Goal: Find specific page/section: Find specific page/section

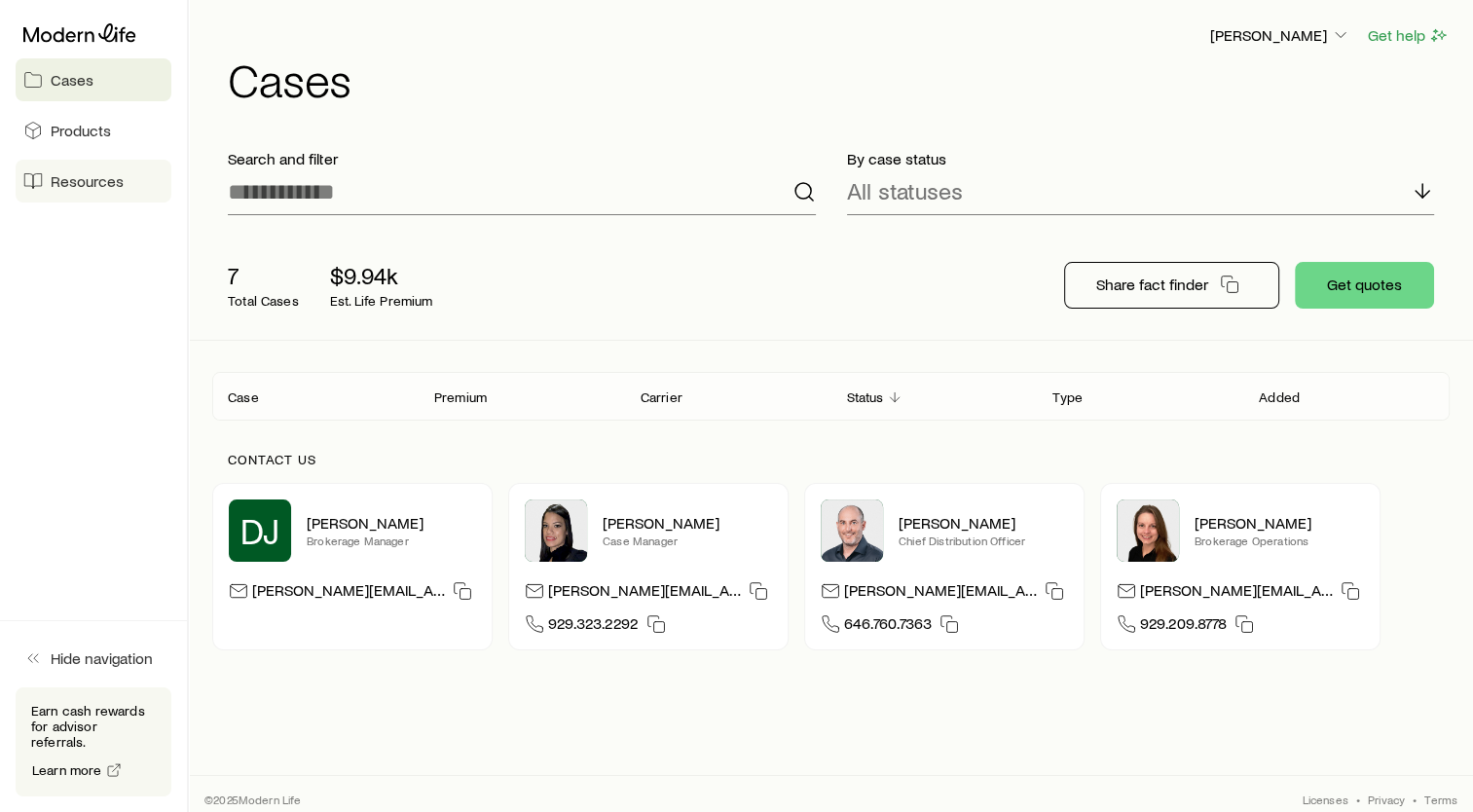
click at [137, 178] on link "Resources" at bounding box center [93, 181] width 156 height 43
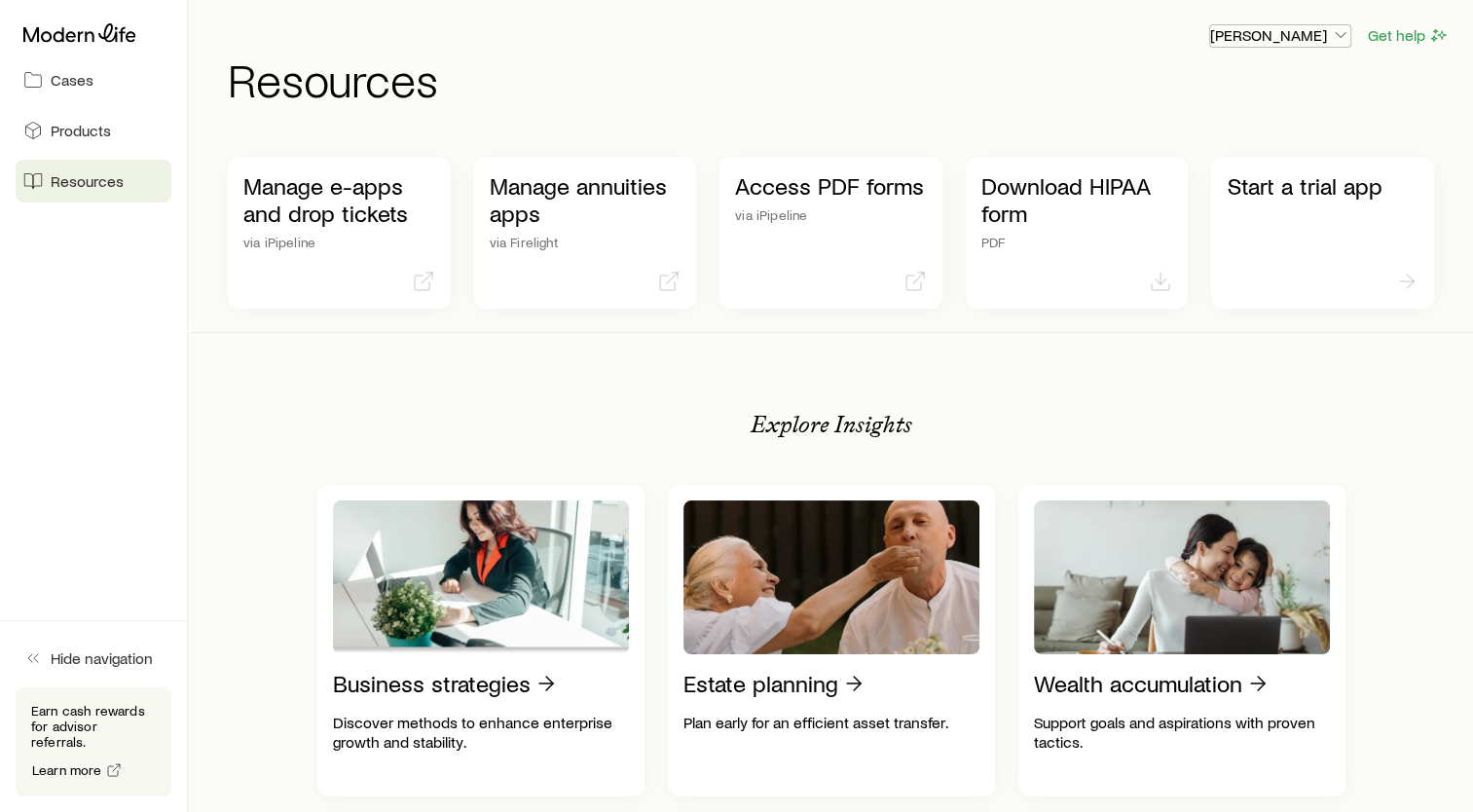
click at [1282, 34] on p "[PERSON_NAME]" at bounding box center [1280, 35] width 140 height 20
click at [1235, 135] on span "Commission schedule" at bounding box center [1236, 132] width 150 height 20
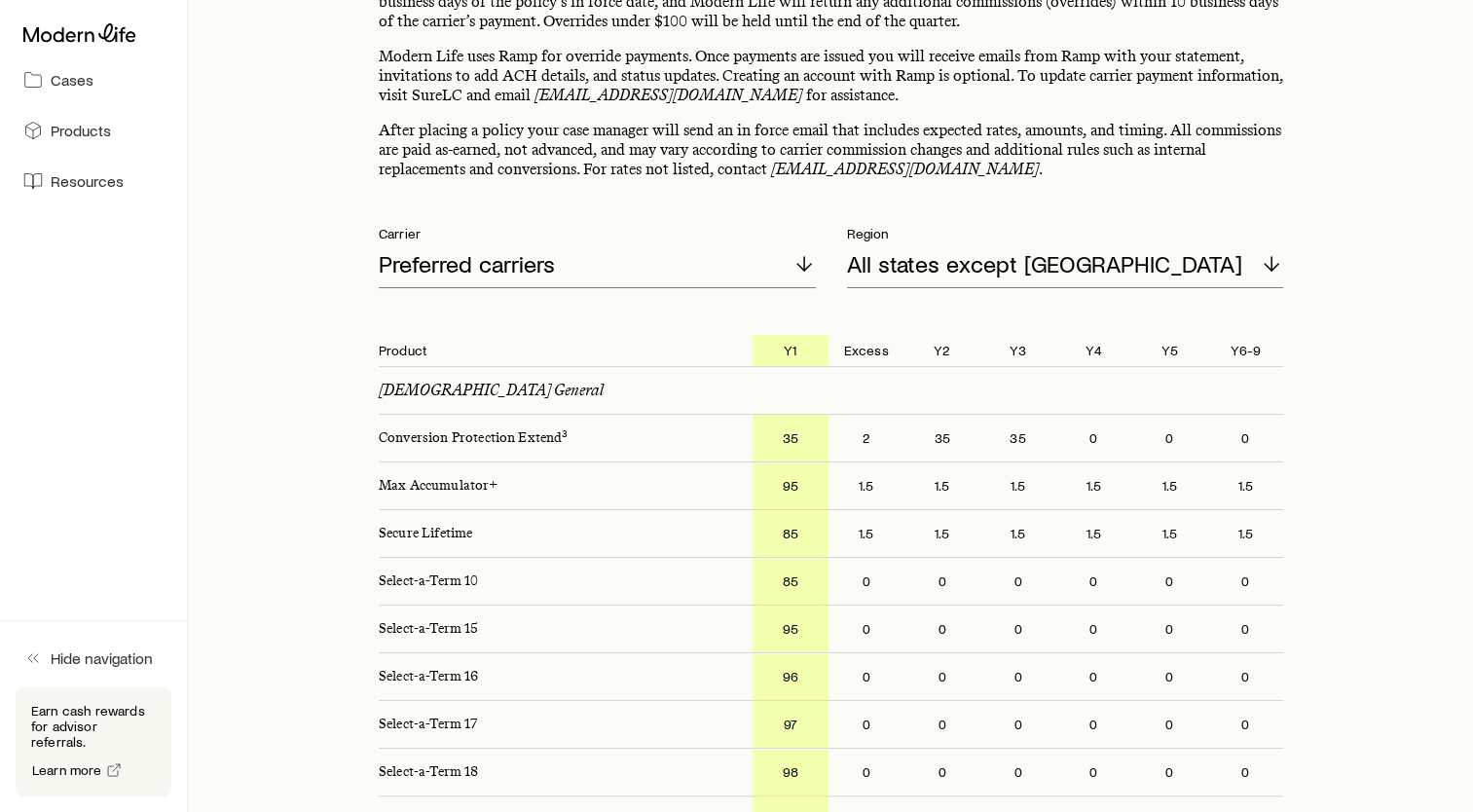
scroll to position [195, 0]
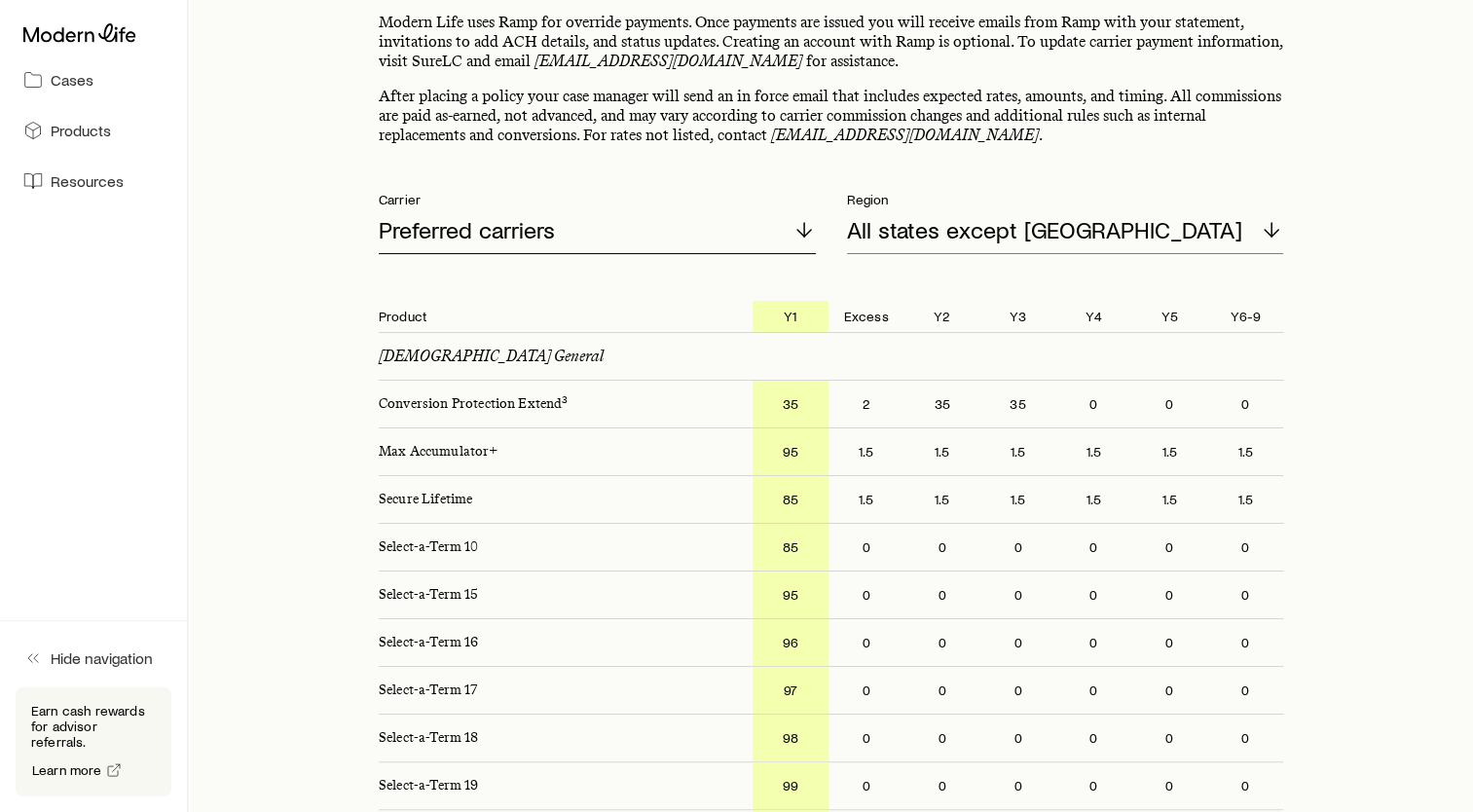
click at [726, 232] on div "Preferred carriers" at bounding box center [597, 230] width 437 height 47
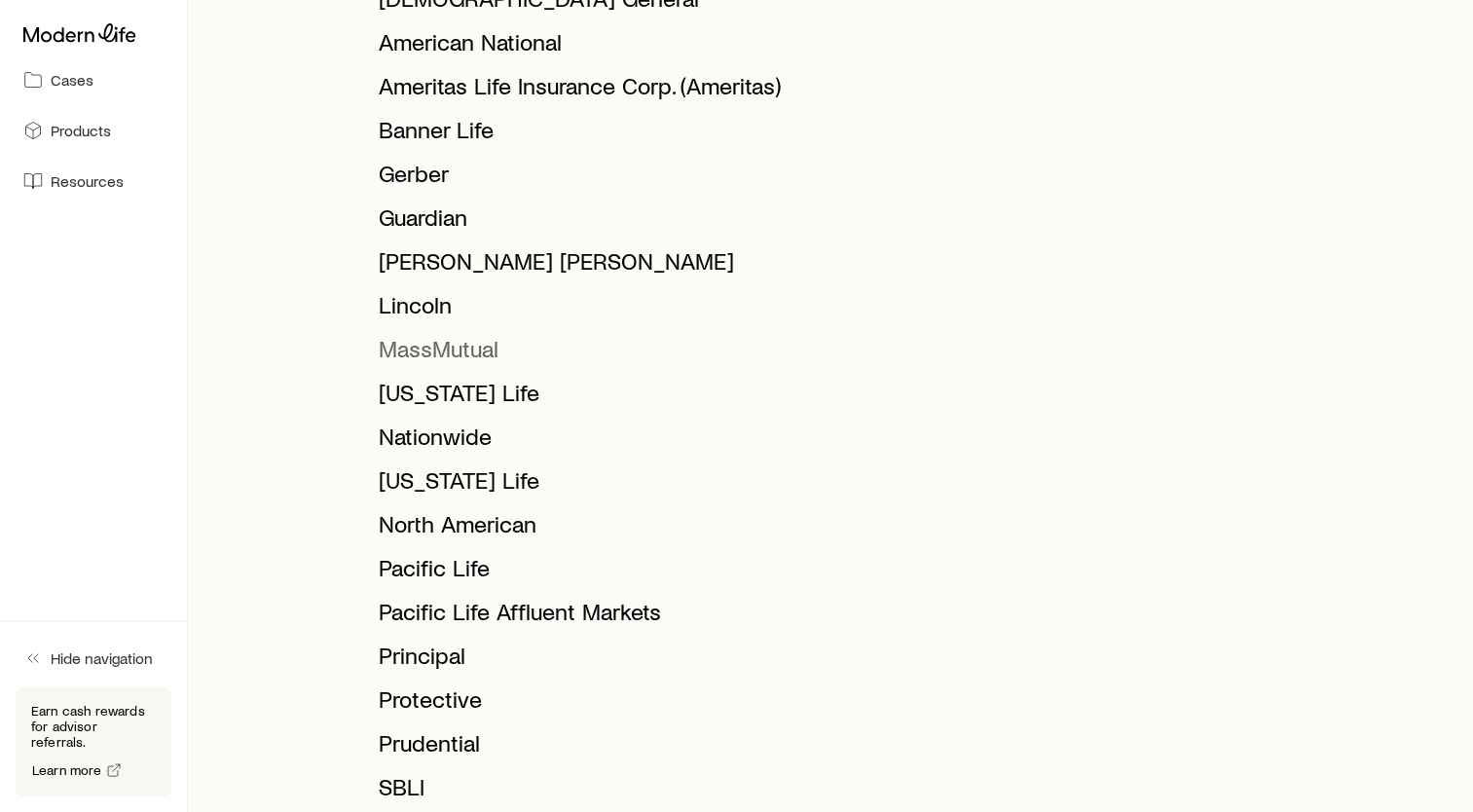
scroll to position [682, 0]
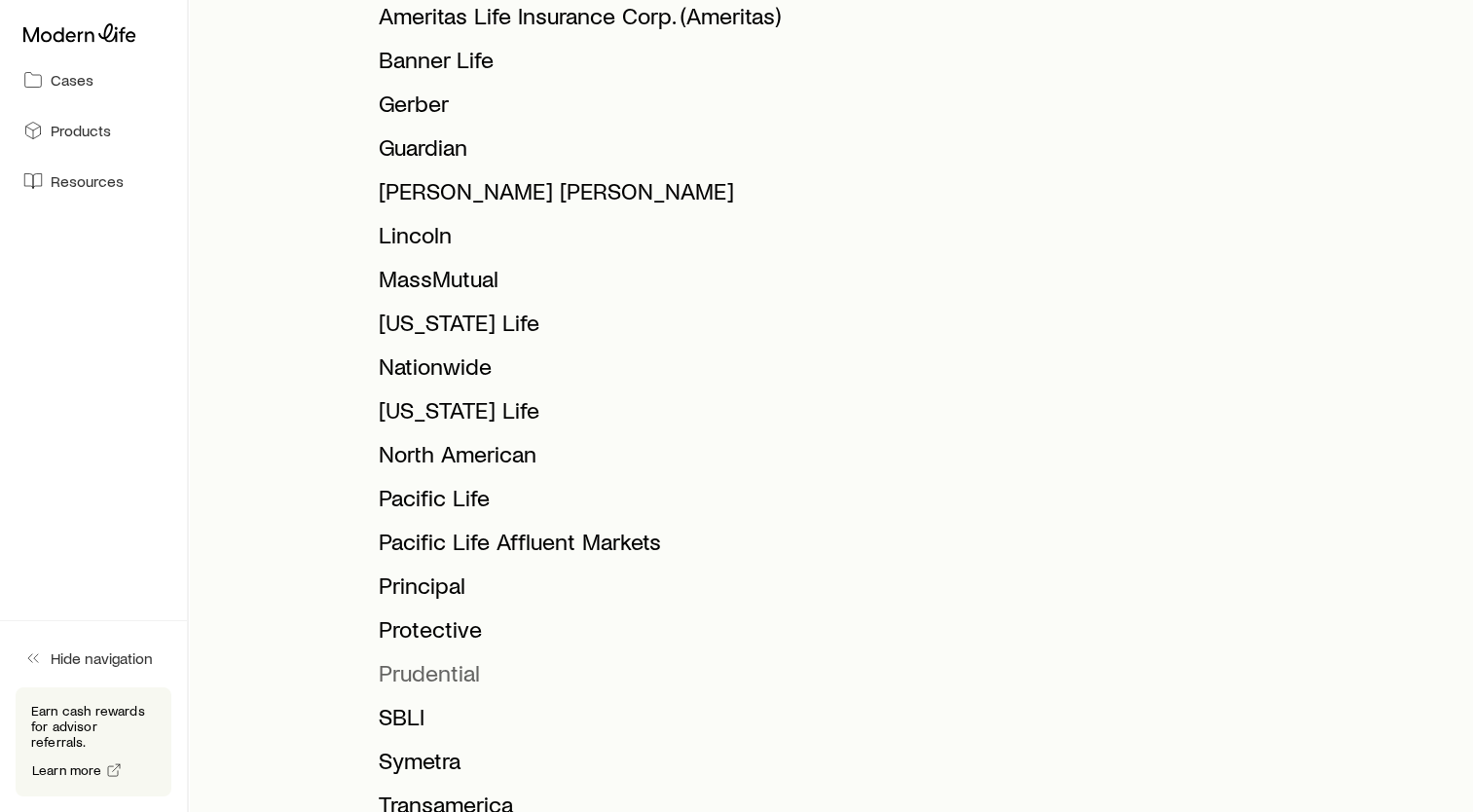
click at [437, 672] on span "Prudential" at bounding box center [429, 672] width 101 height 28
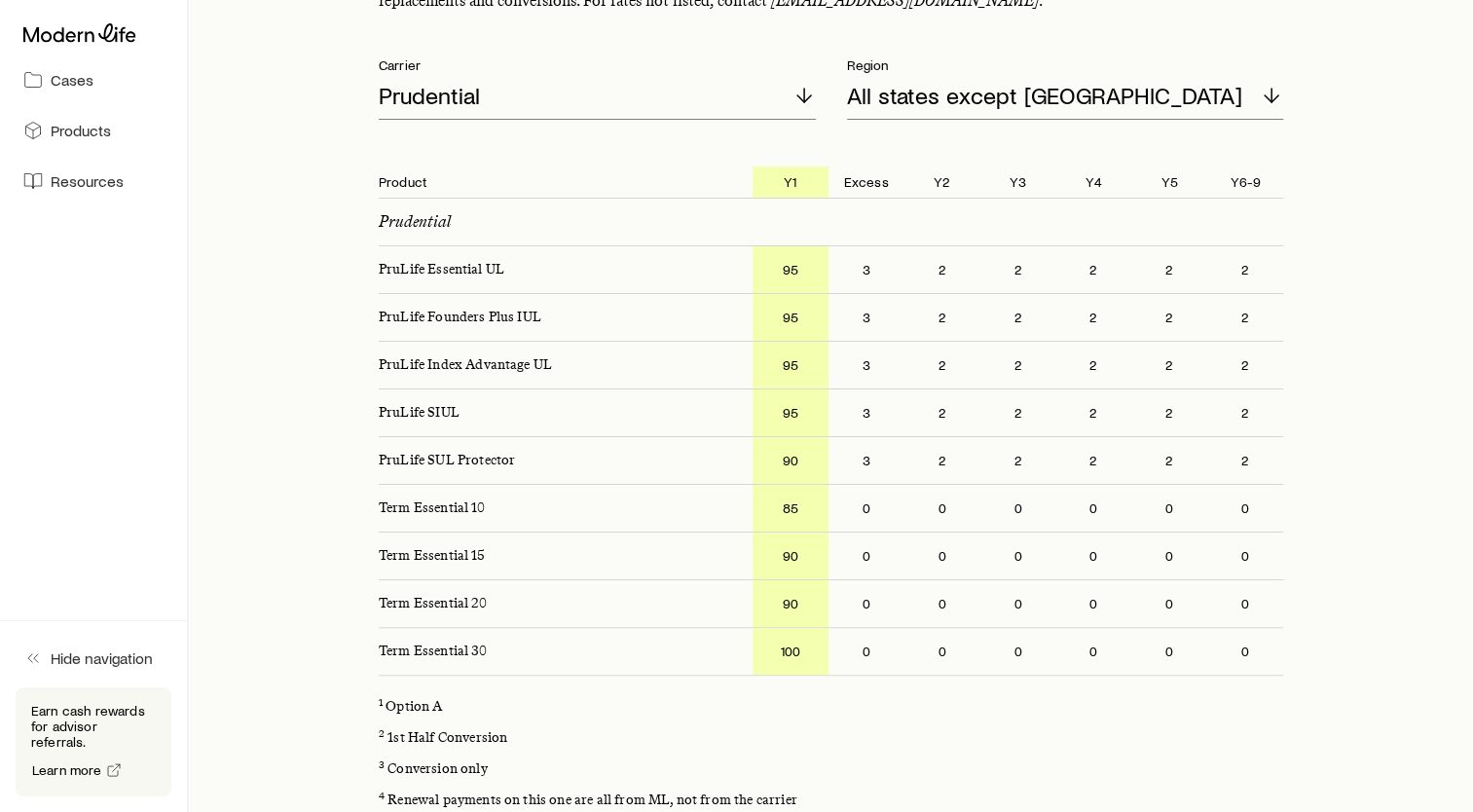
scroll to position [292, 0]
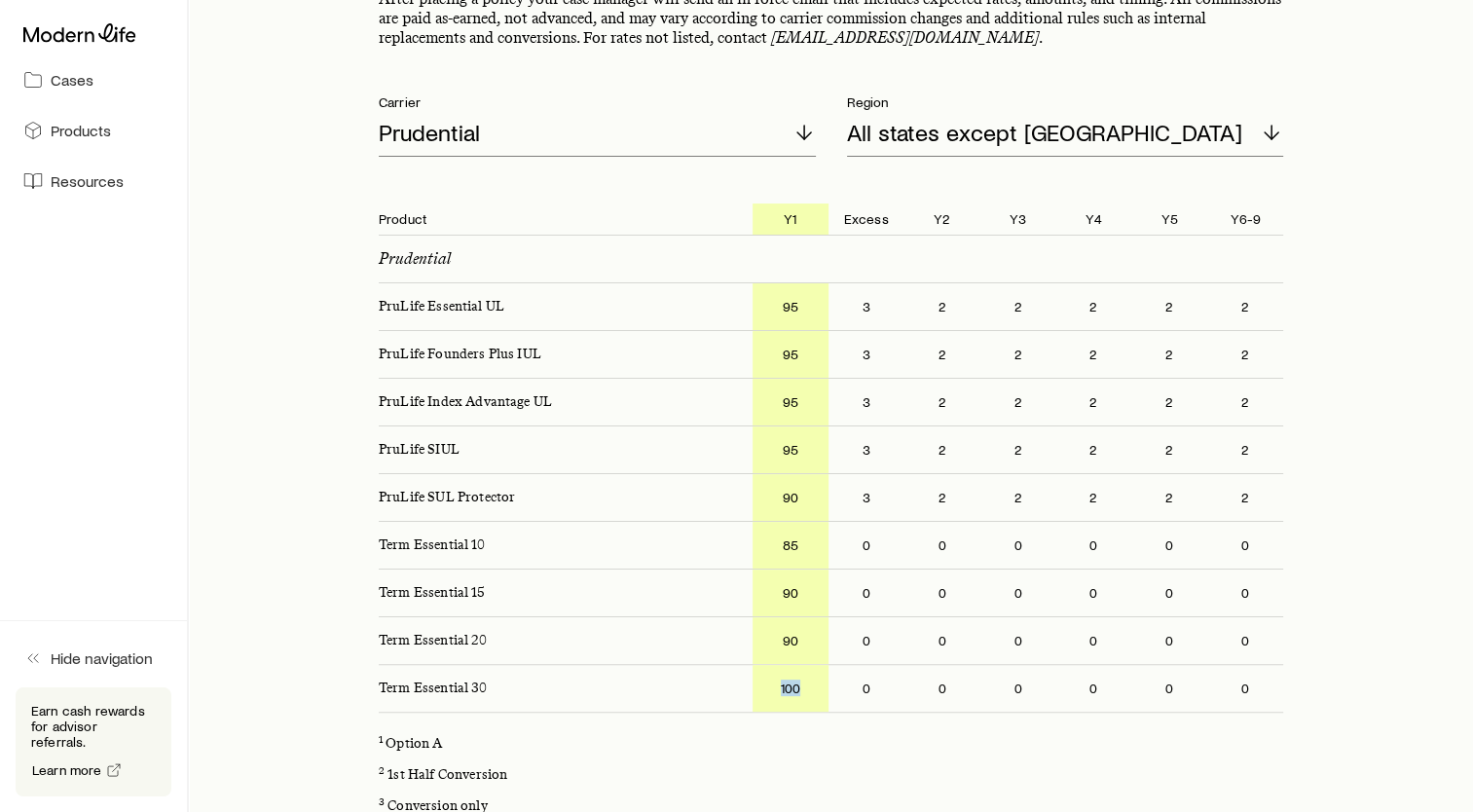
drag, startPoint x: 775, startPoint y: 690, endPoint x: 810, endPoint y: 691, distance: 35.0
click at [810, 691] on p "100" at bounding box center [789, 688] width 76 height 47
drag, startPoint x: 810, startPoint y: 691, endPoint x: 844, endPoint y: 745, distance: 63.8
click at [844, 745] on p "1 Option A" at bounding box center [831, 744] width 904 height 16
click at [794, 685] on p "100" at bounding box center [789, 688] width 76 height 47
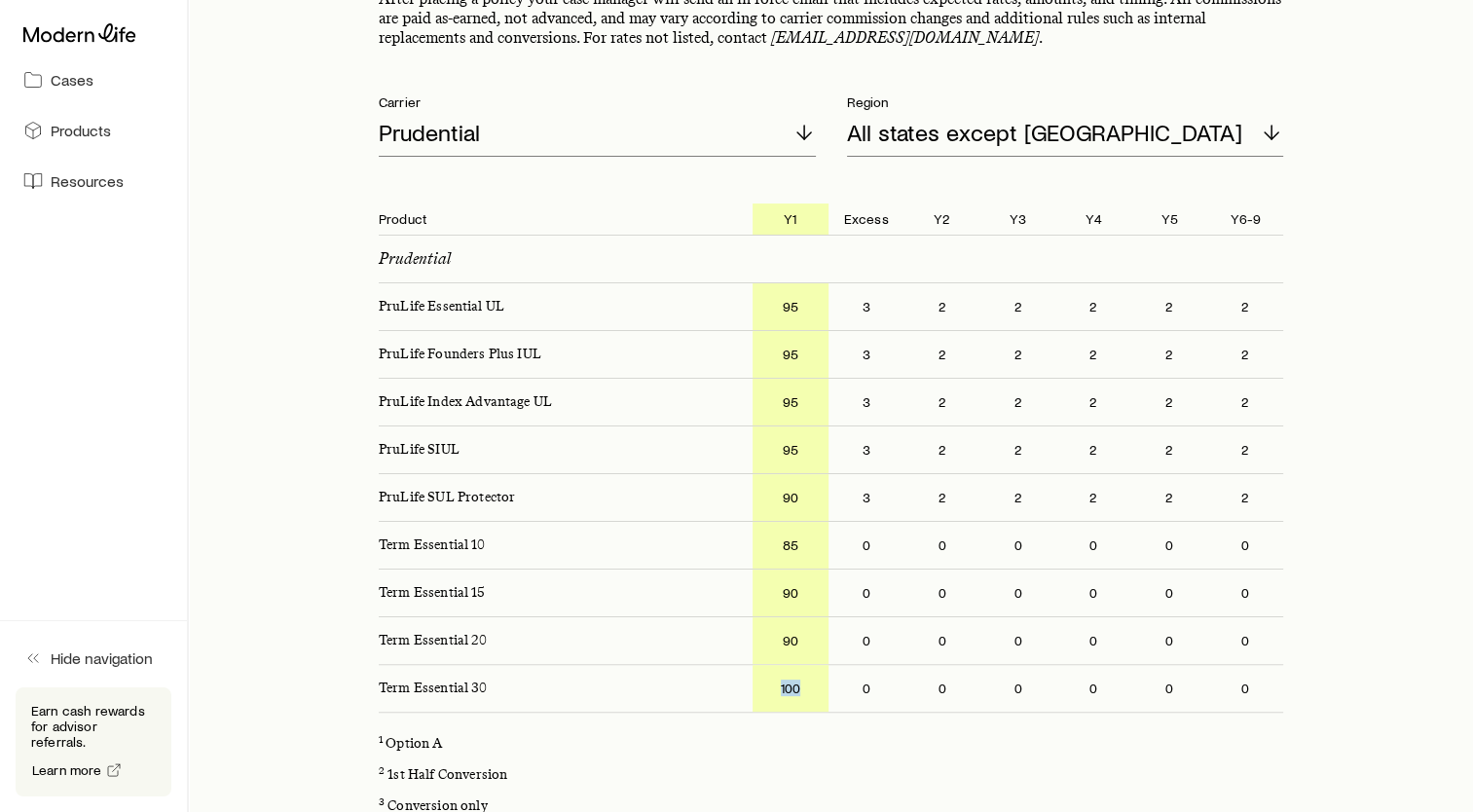
click at [794, 685] on p "100" at bounding box center [789, 688] width 76 height 47
drag, startPoint x: 794, startPoint y: 685, endPoint x: 765, endPoint y: 734, distance: 56.9
click at [765, 734] on div "1 Option A" at bounding box center [831, 744] width 904 height 31
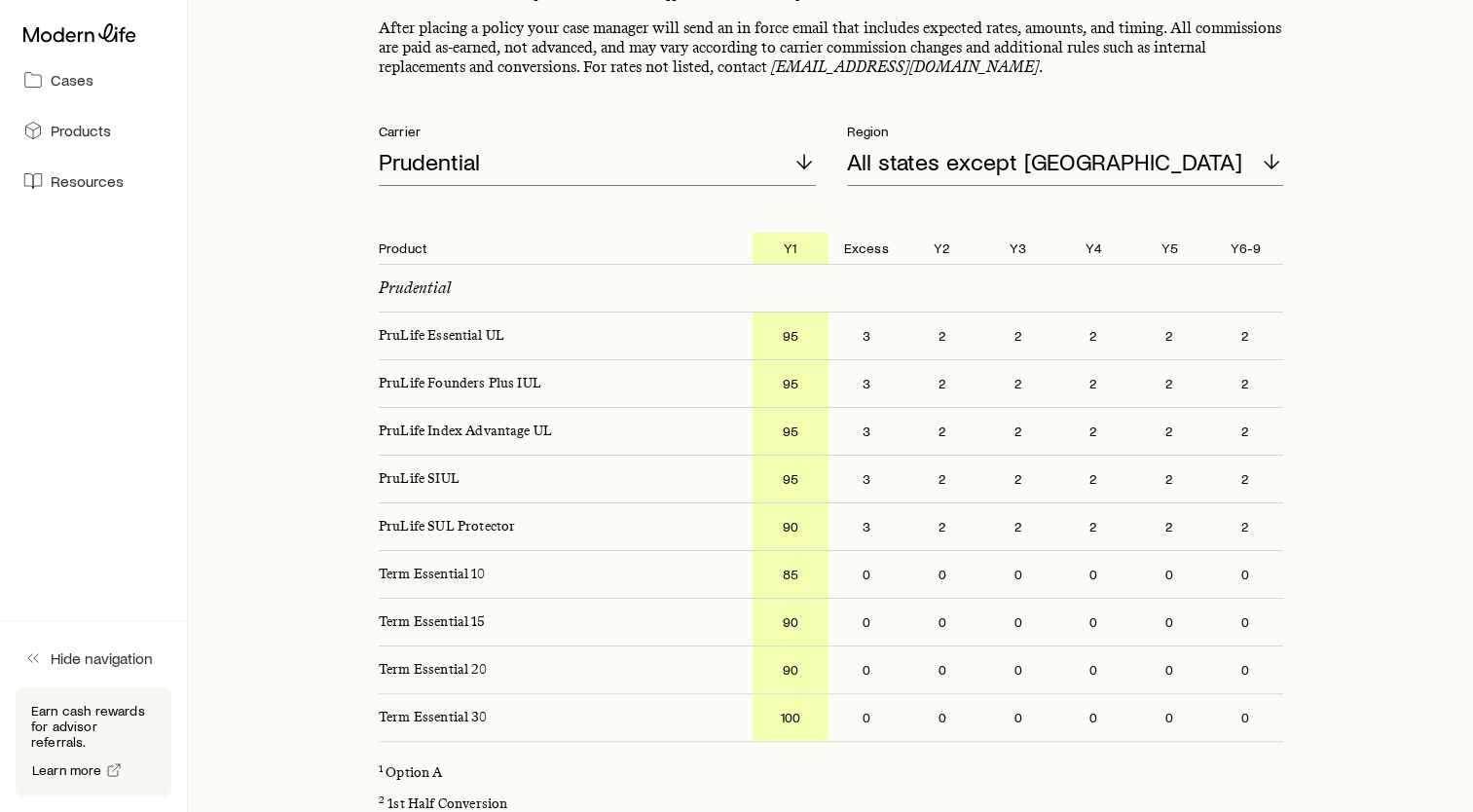
scroll to position [389, 0]
